Goal: Connect with others: Connect with other users

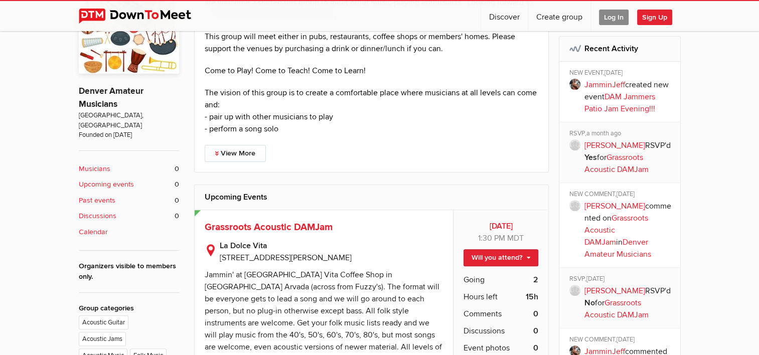
scroll to position [351, 0]
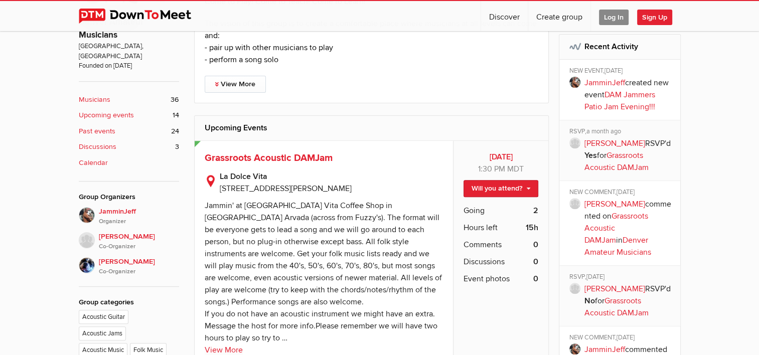
click at [97, 94] on b "Musicians" at bounding box center [95, 99] width 32 height 11
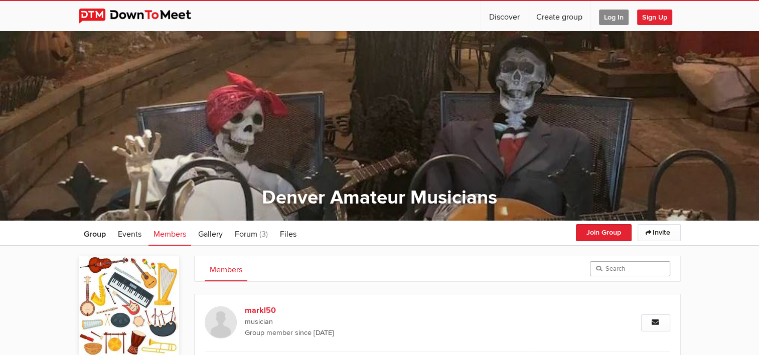
click at [633, 267] on input "search" at bounding box center [630, 268] width 80 height 15
type input "[DEMOGRAPHIC_DATA] musicians"
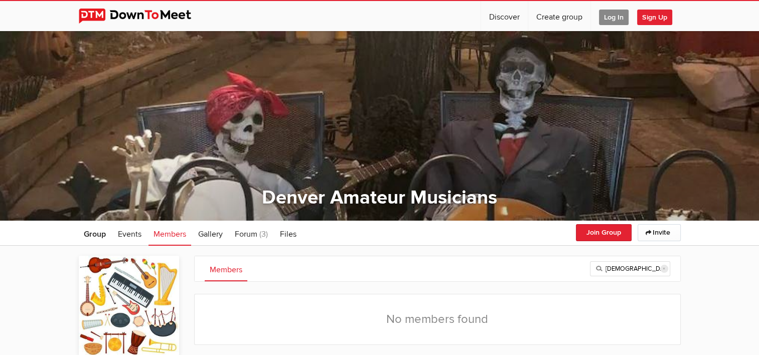
click at [668, 267] on input "reset" at bounding box center [664, 269] width 8 height 8
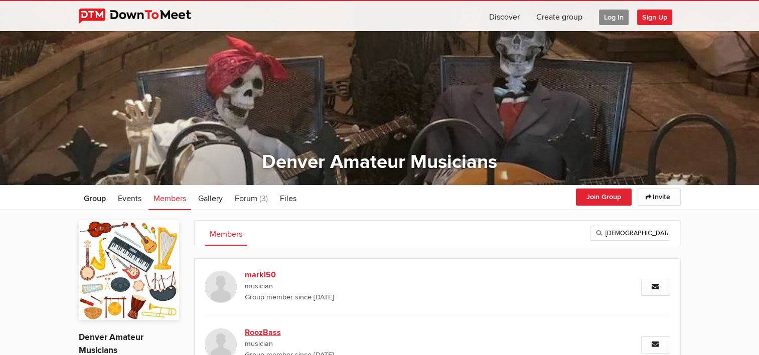
scroll to position [50, 0]
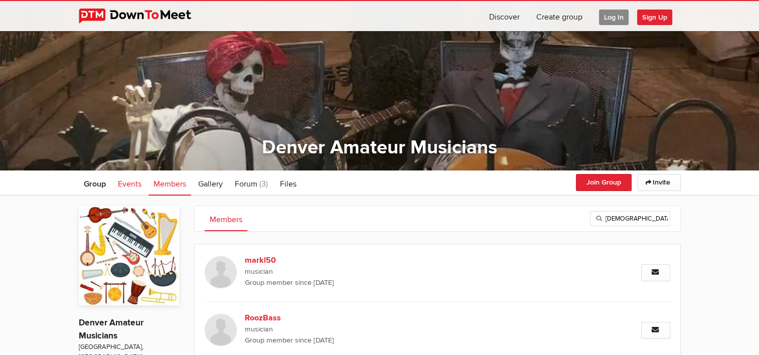
click at [130, 186] on span "Events" at bounding box center [130, 184] width 24 height 10
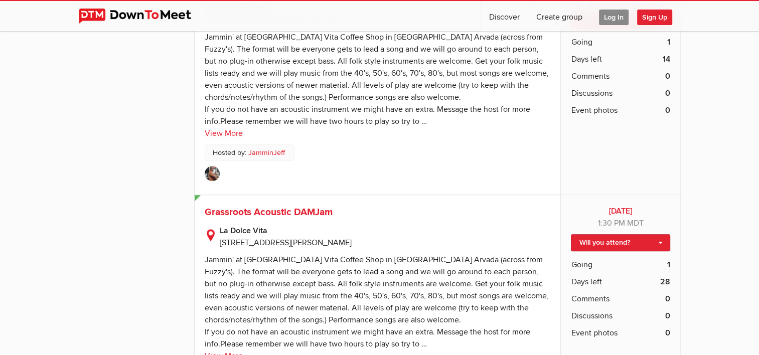
scroll to position [703, 0]
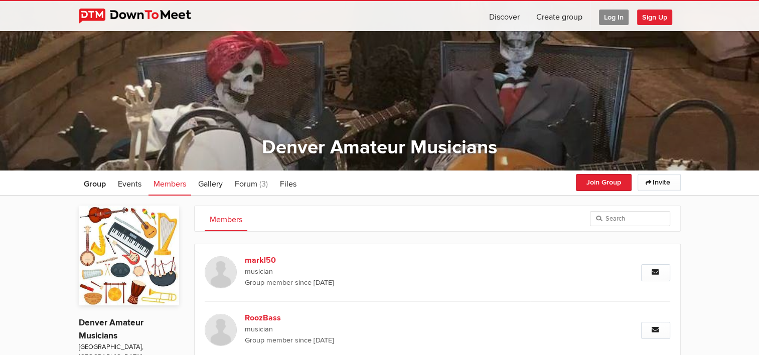
scroll to position [221, 0]
